Goal: Use online tool/utility: Utilize a website feature to perform a specific function

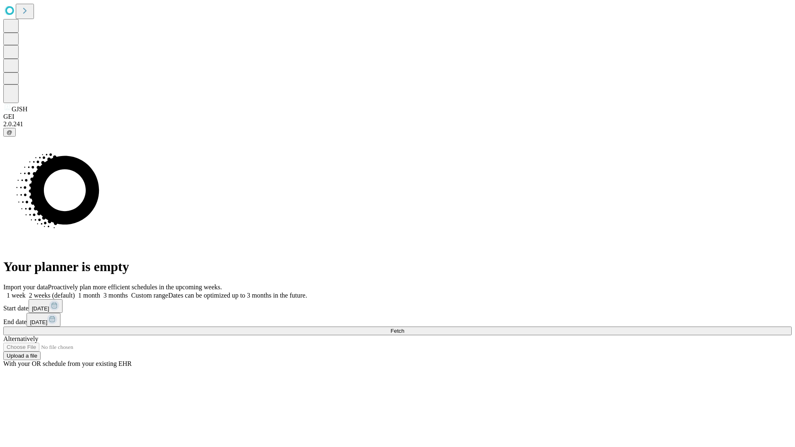
click at [404, 328] on span "Fetch" at bounding box center [397, 331] width 14 height 6
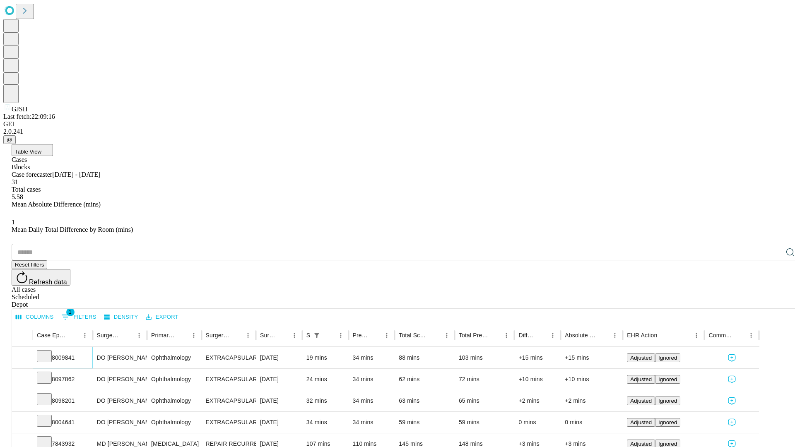
click at [48, 351] on icon at bounding box center [44, 355] width 8 height 8
